Goal: Communication & Community: Answer question/provide support

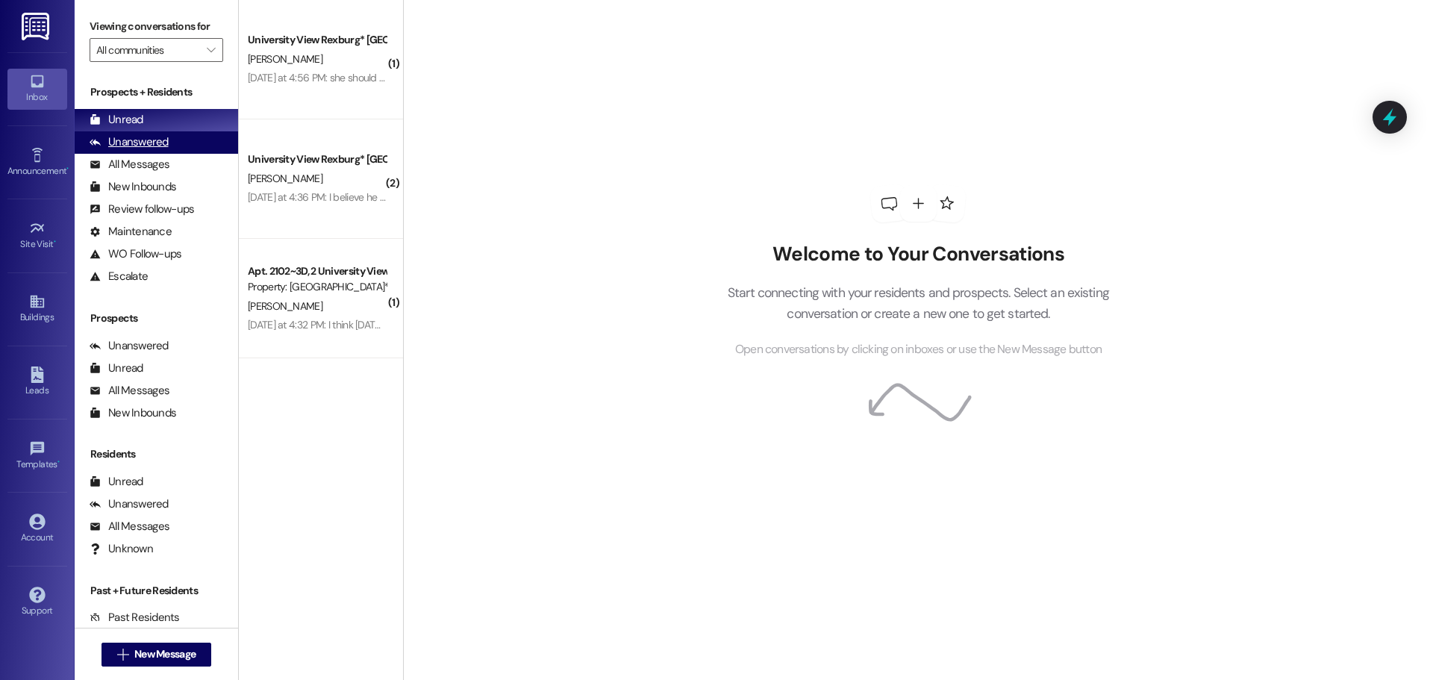
click at [148, 151] on div "Unanswered (0)" at bounding box center [156, 142] width 163 height 22
click at [150, 123] on div "Unread (0)" at bounding box center [156, 120] width 163 height 22
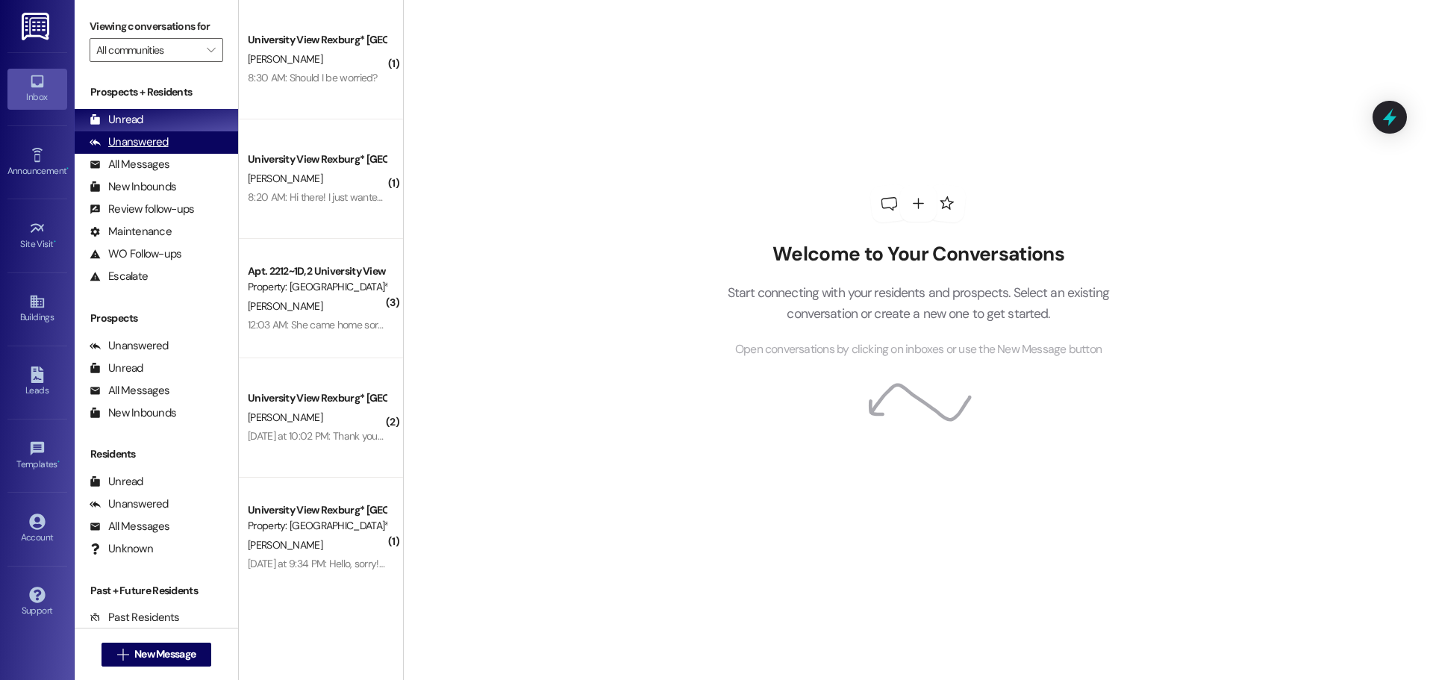
click at [155, 137] on div "Unanswered" at bounding box center [129, 142] width 79 height 16
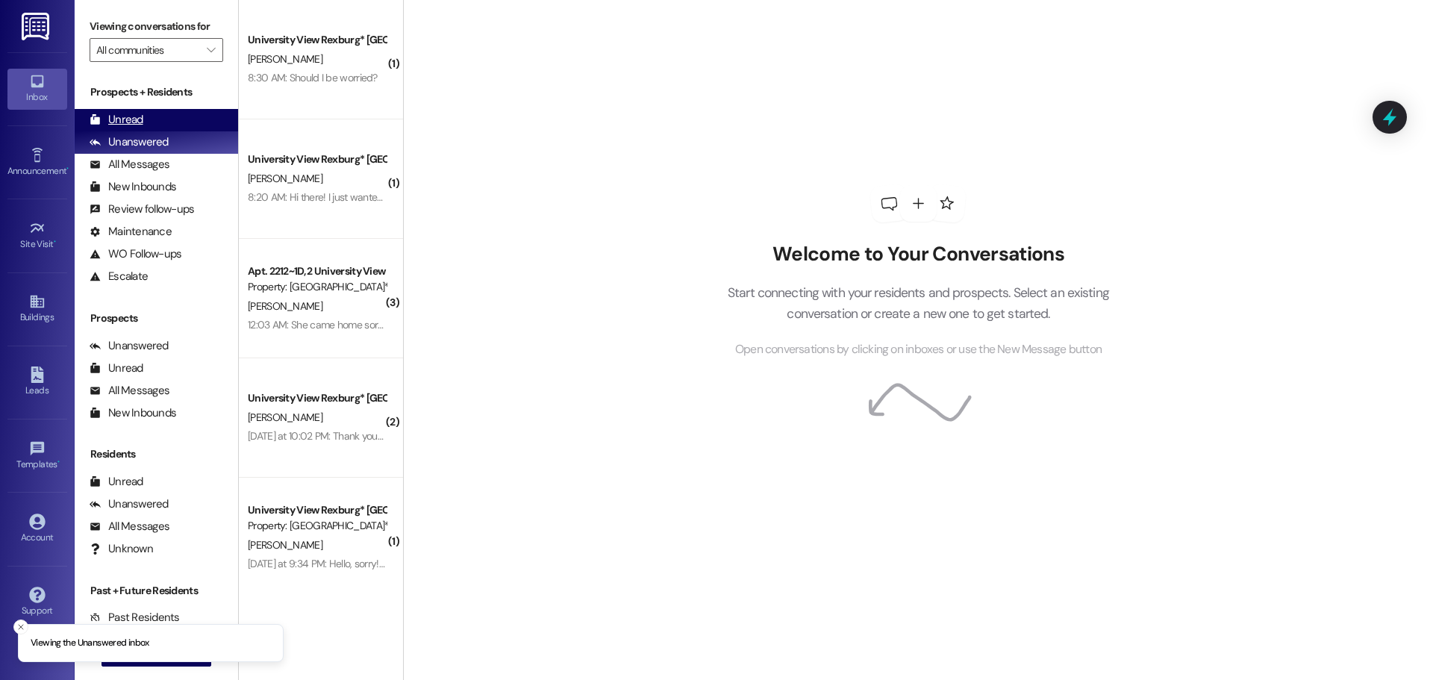
click at [148, 122] on div "Unread (0)" at bounding box center [156, 120] width 163 height 22
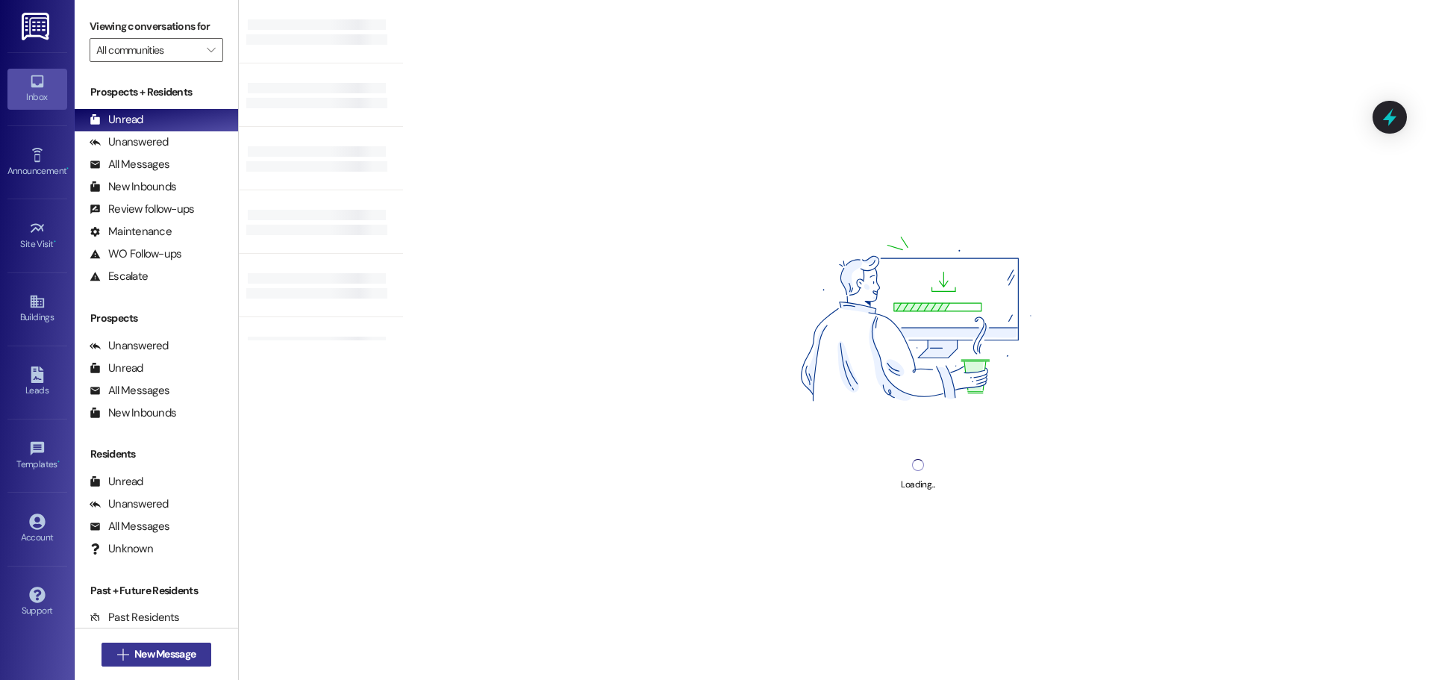
click at [148, 656] on span "New Message" at bounding box center [164, 654] width 61 height 16
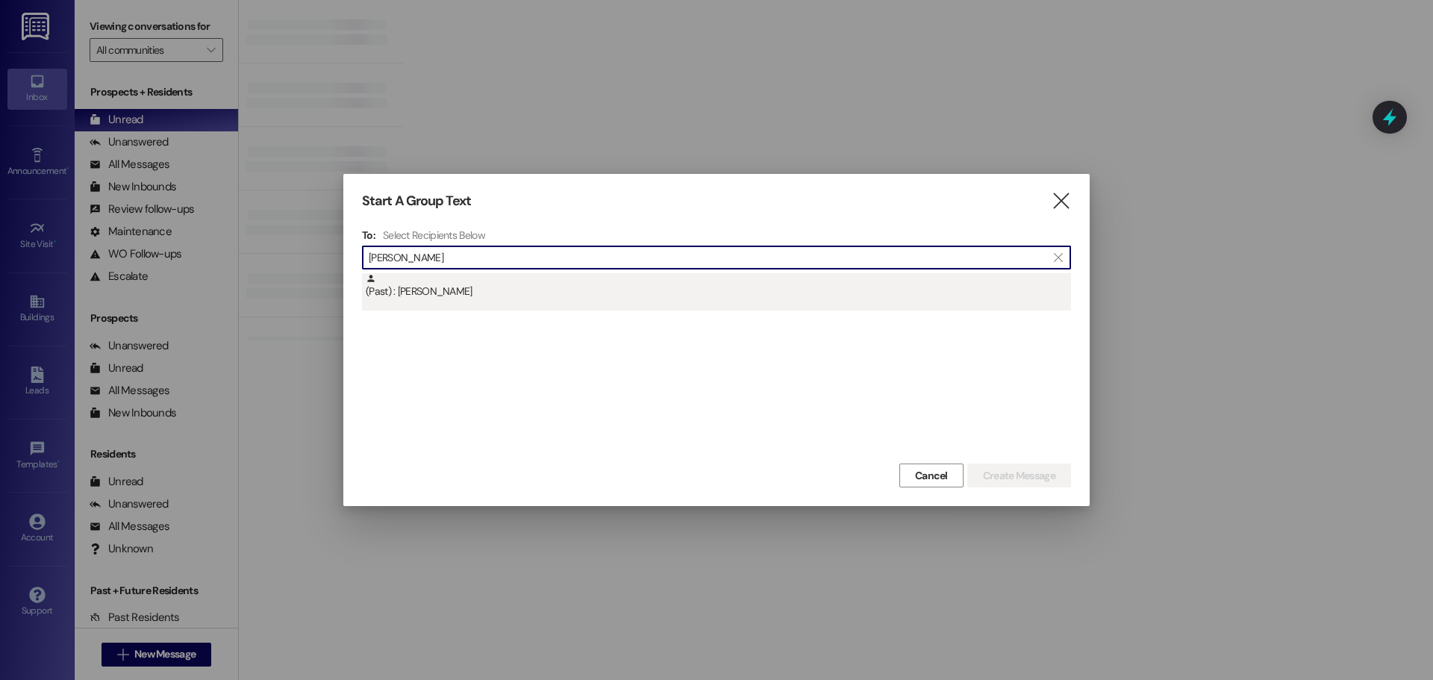
type input "[PERSON_NAME]"
click at [607, 300] on div "(Past) : [PERSON_NAME]" at bounding box center [716, 291] width 709 height 37
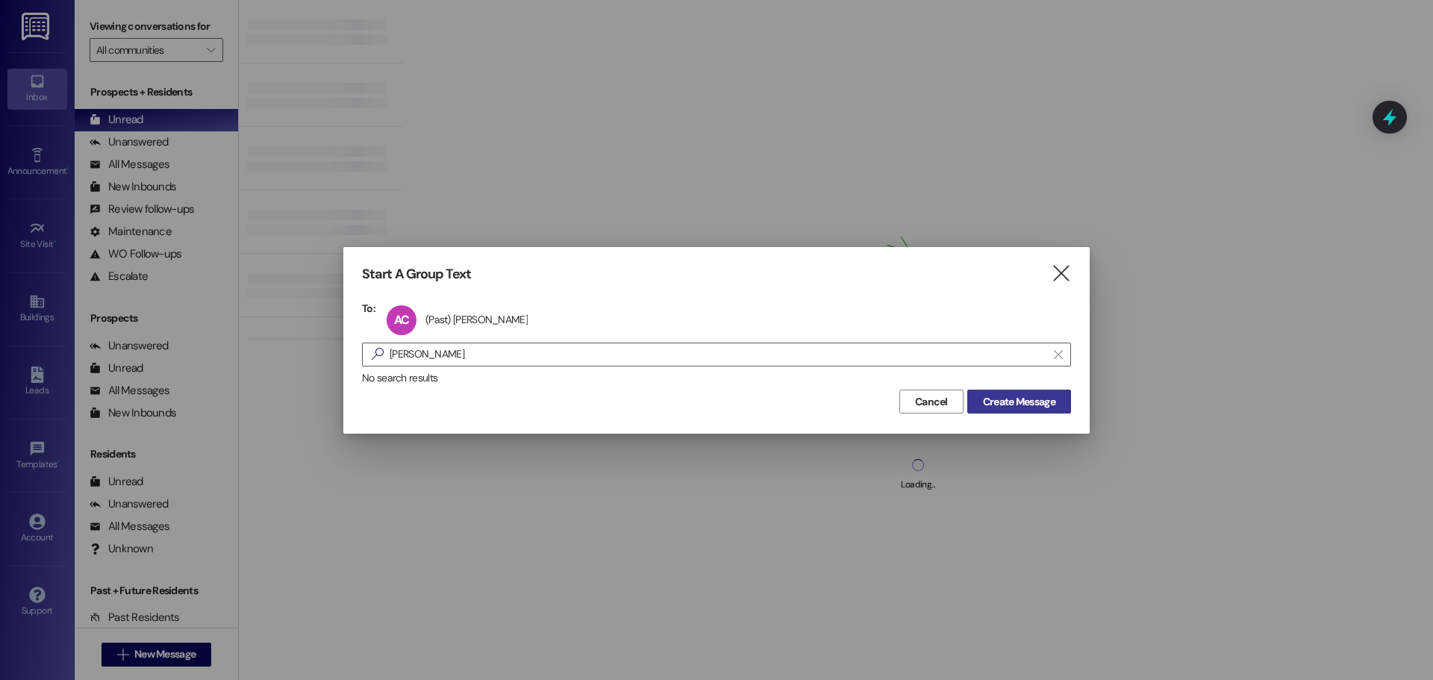
click at [1051, 402] on span "Create Message" at bounding box center [1019, 402] width 72 height 16
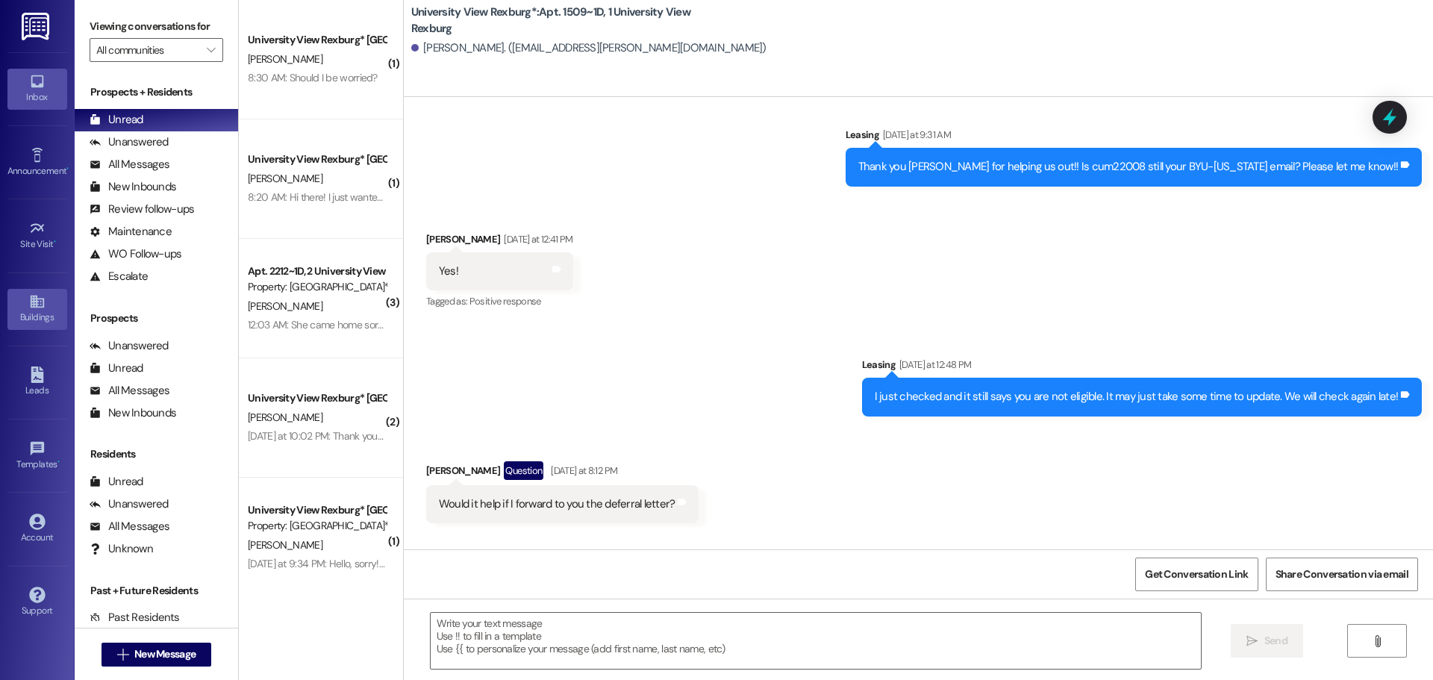
scroll to position [27107, 0]
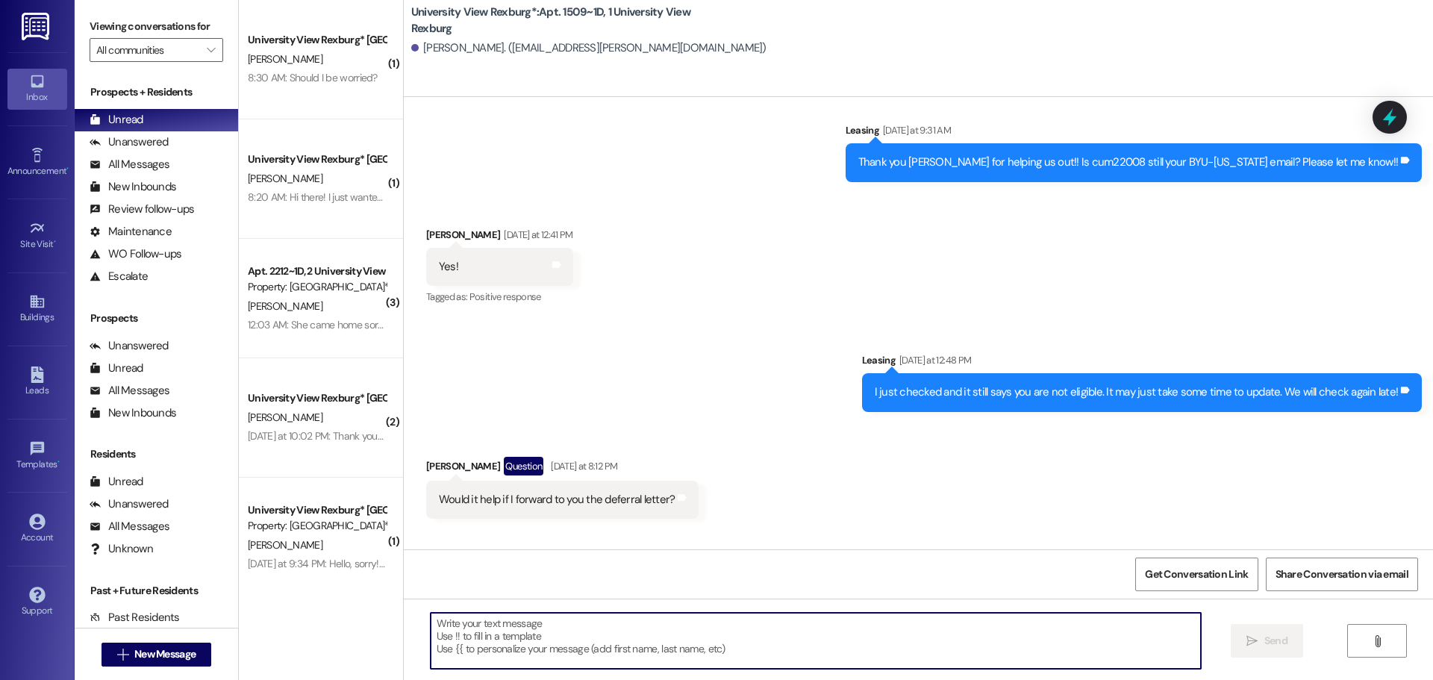
click at [476, 628] on textarea at bounding box center [816, 641] width 770 height 56
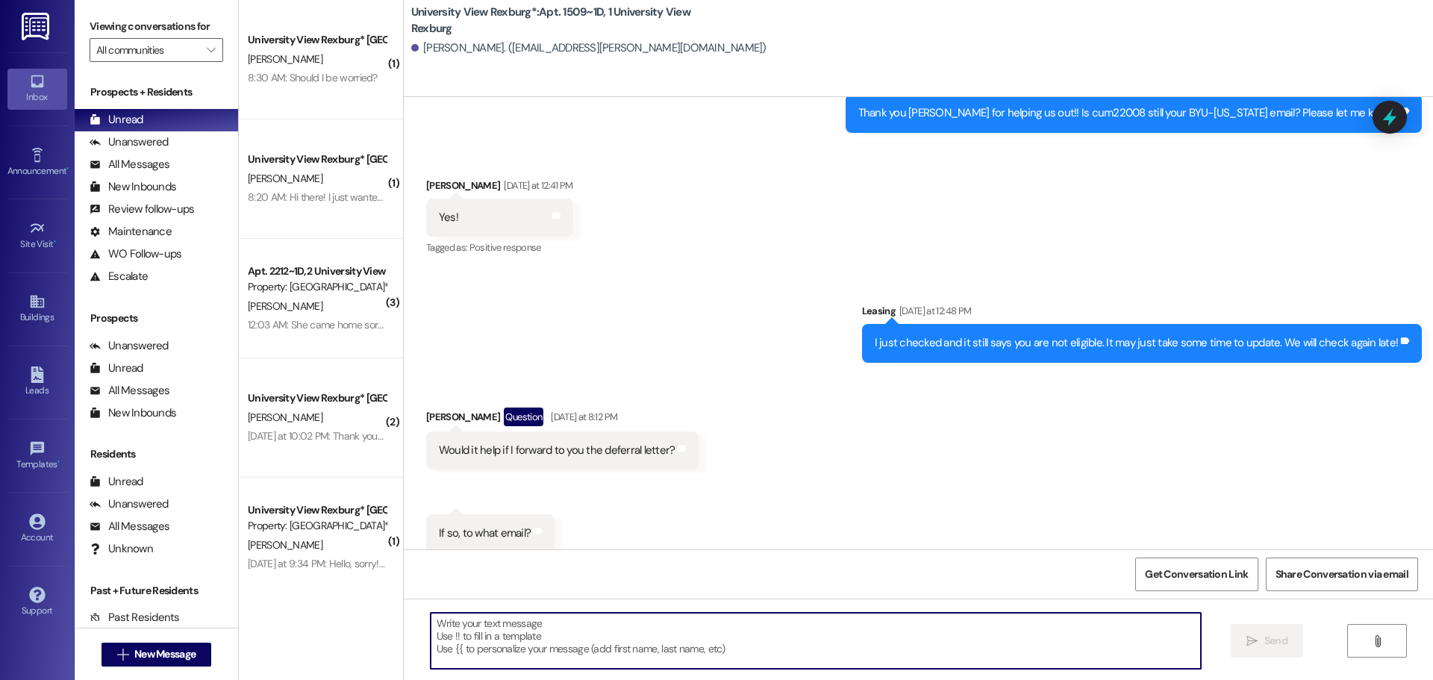
scroll to position [27212, 0]
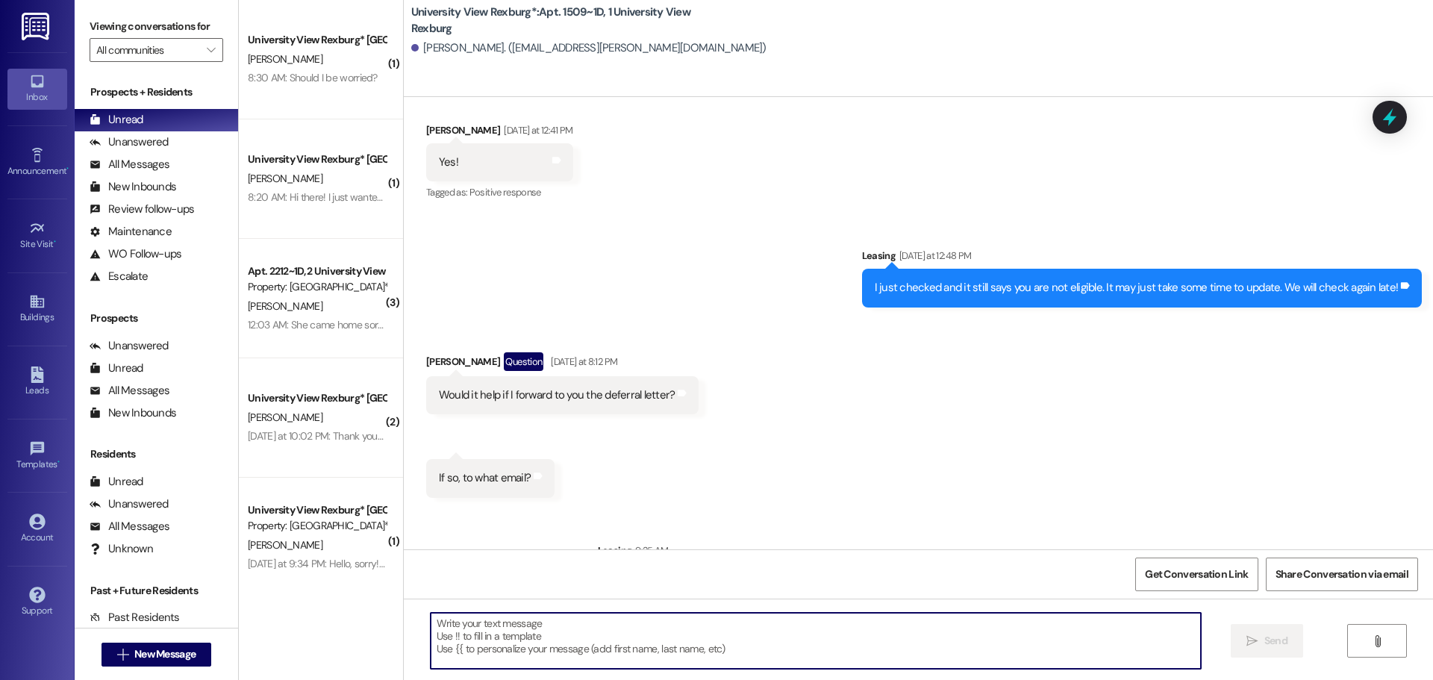
click at [597, 619] on textarea at bounding box center [816, 641] width 770 height 56
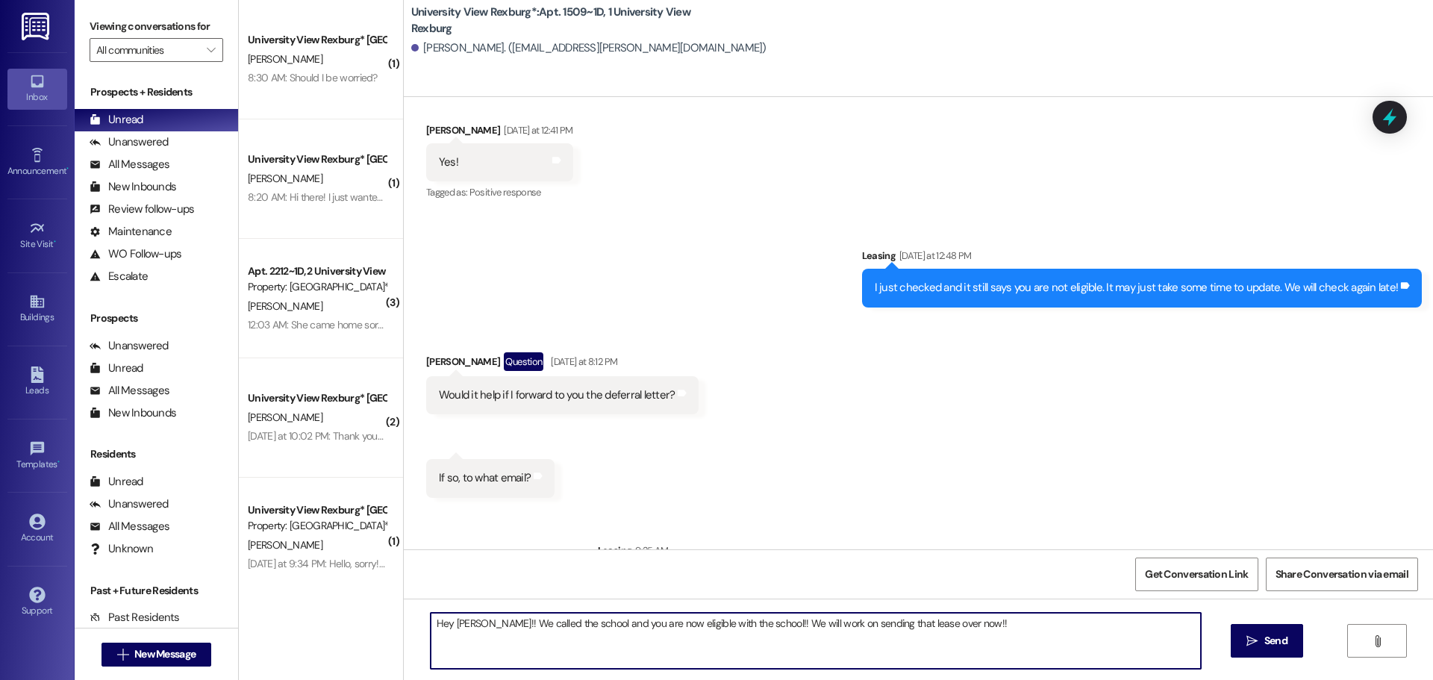
type textarea "Hey [PERSON_NAME]!! We called the school and you are now eligible with the scho…"
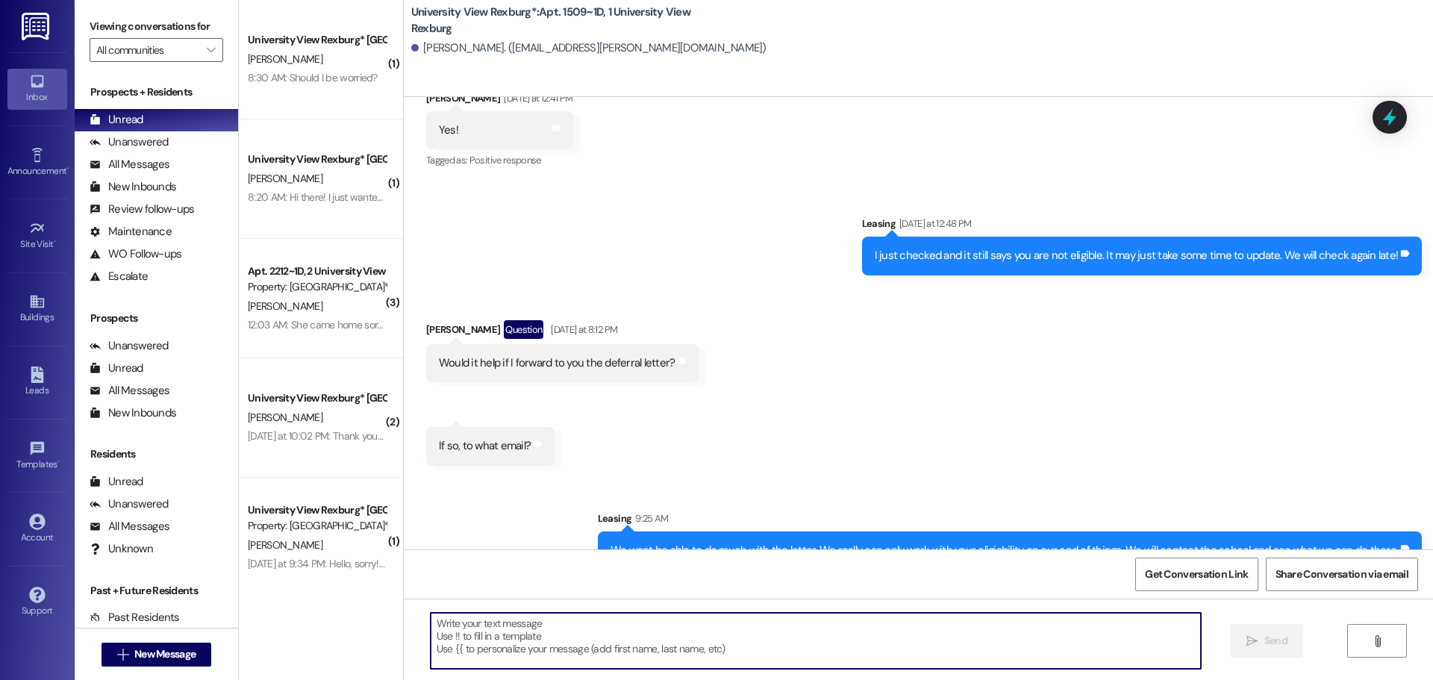
scroll to position [27316, 0]
